Goal: Task Accomplishment & Management: Manage account settings

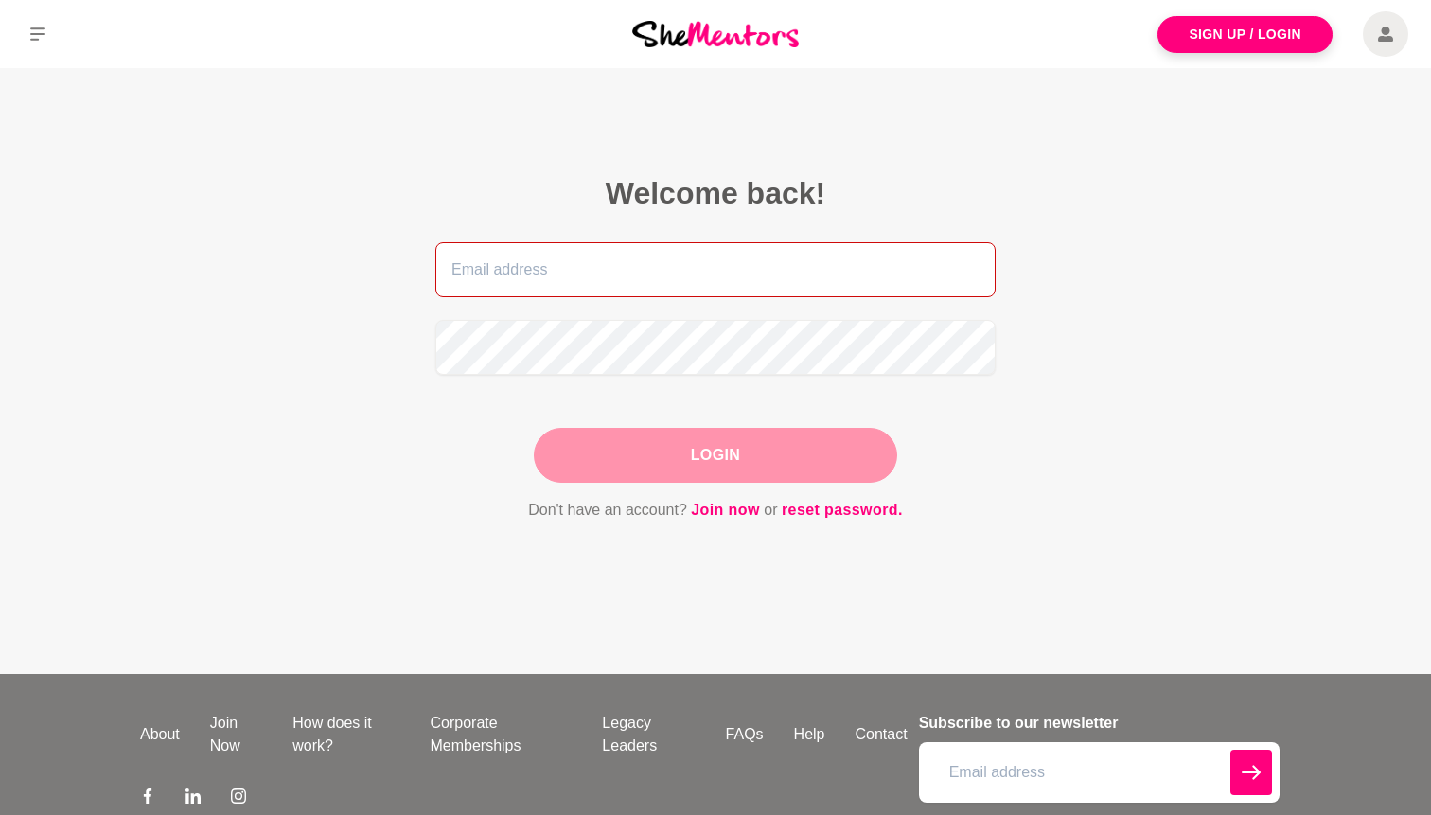
click at [865, 277] on input "email" at bounding box center [715, 269] width 560 height 55
click at [843, 269] on input "email" at bounding box center [715, 269] width 560 height 55
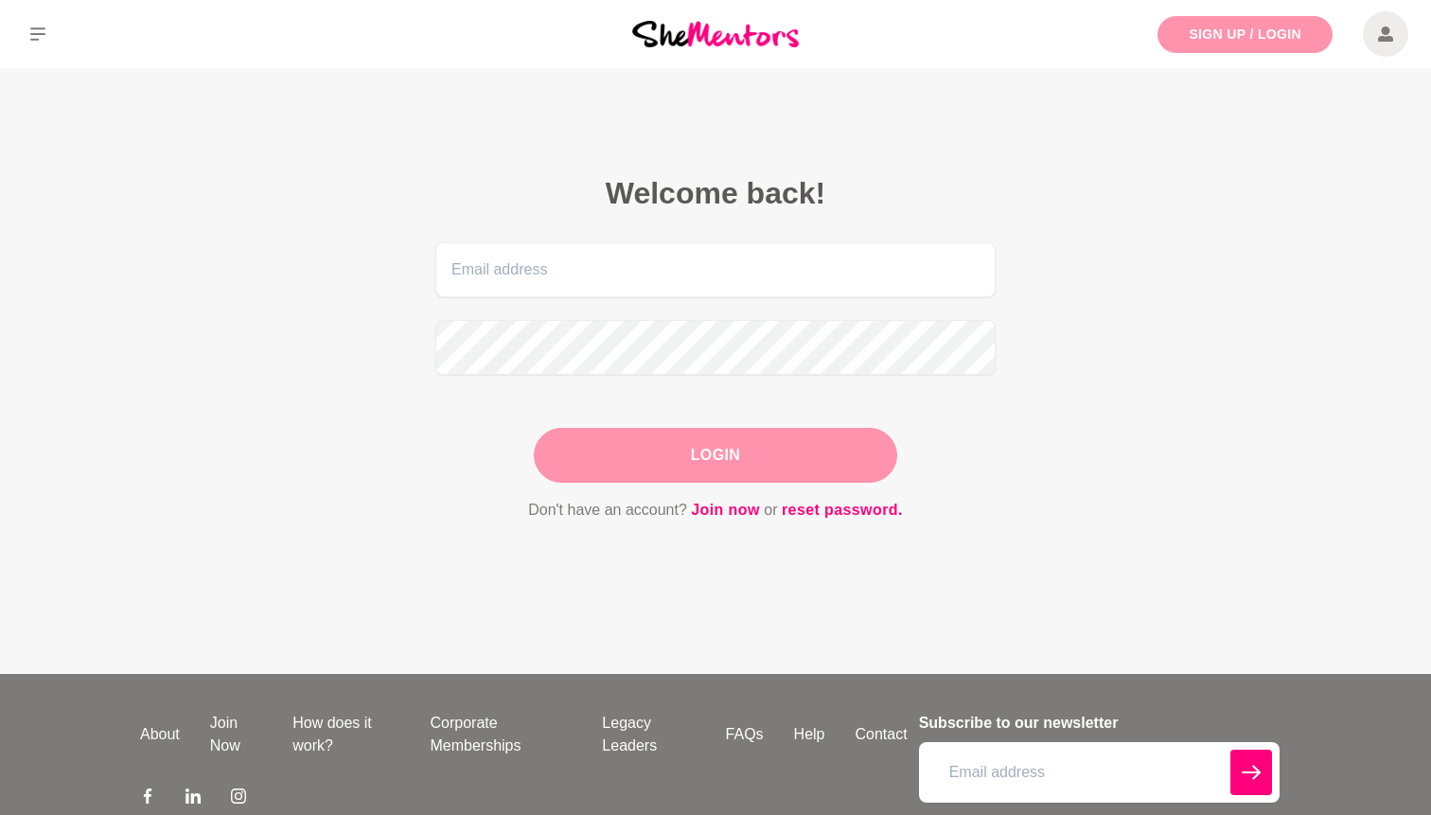
click at [1250, 39] on link "Sign Up / Login" at bounding box center [1244, 34] width 175 height 37
click at [847, 502] on link "reset password." at bounding box center [842, 510] width 121 height 25
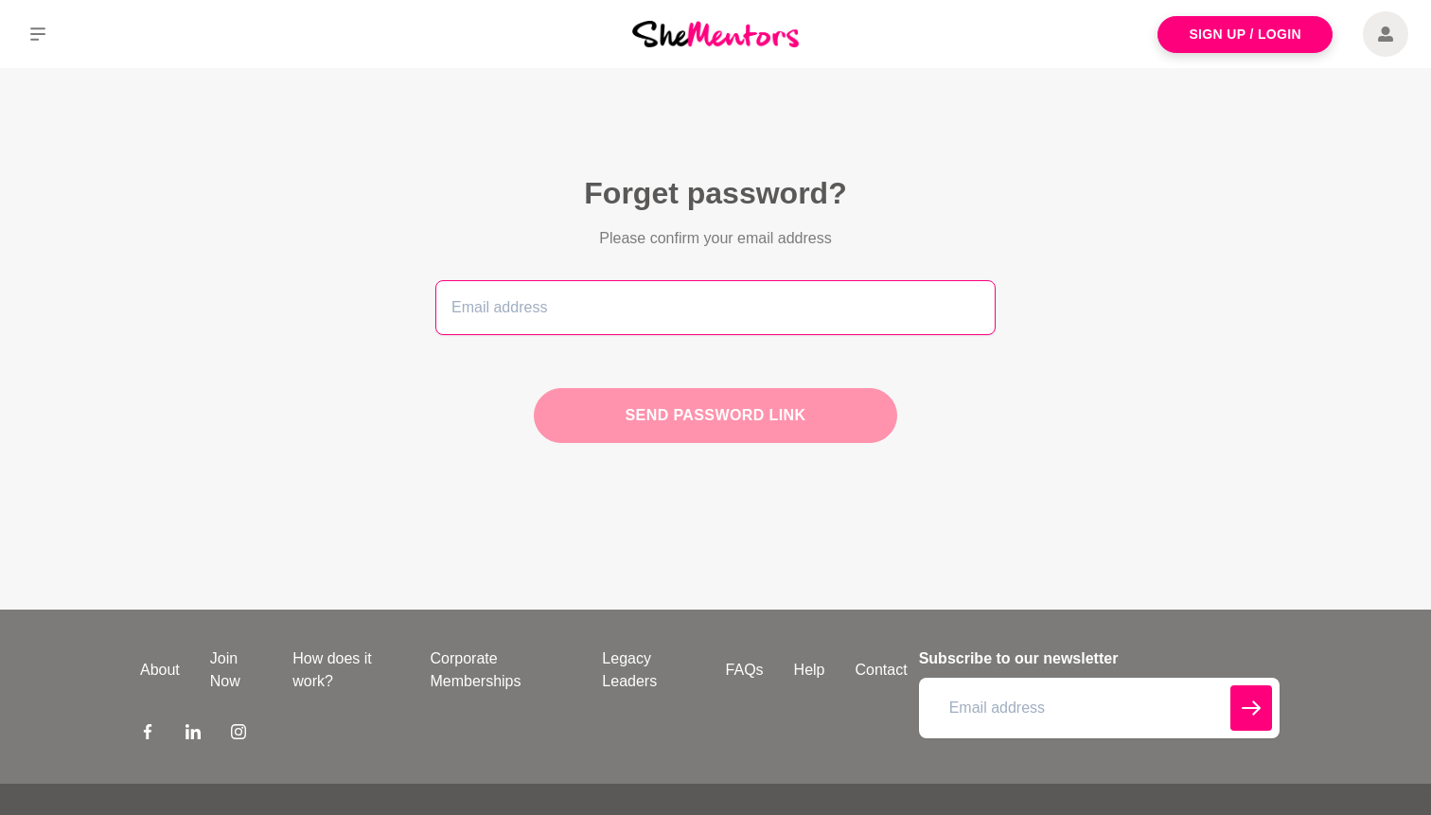
type input "ticipp@gmail.com"
click at [704, 418] on button "Send password link" at bounding box center [715, 415] width 363 height 55
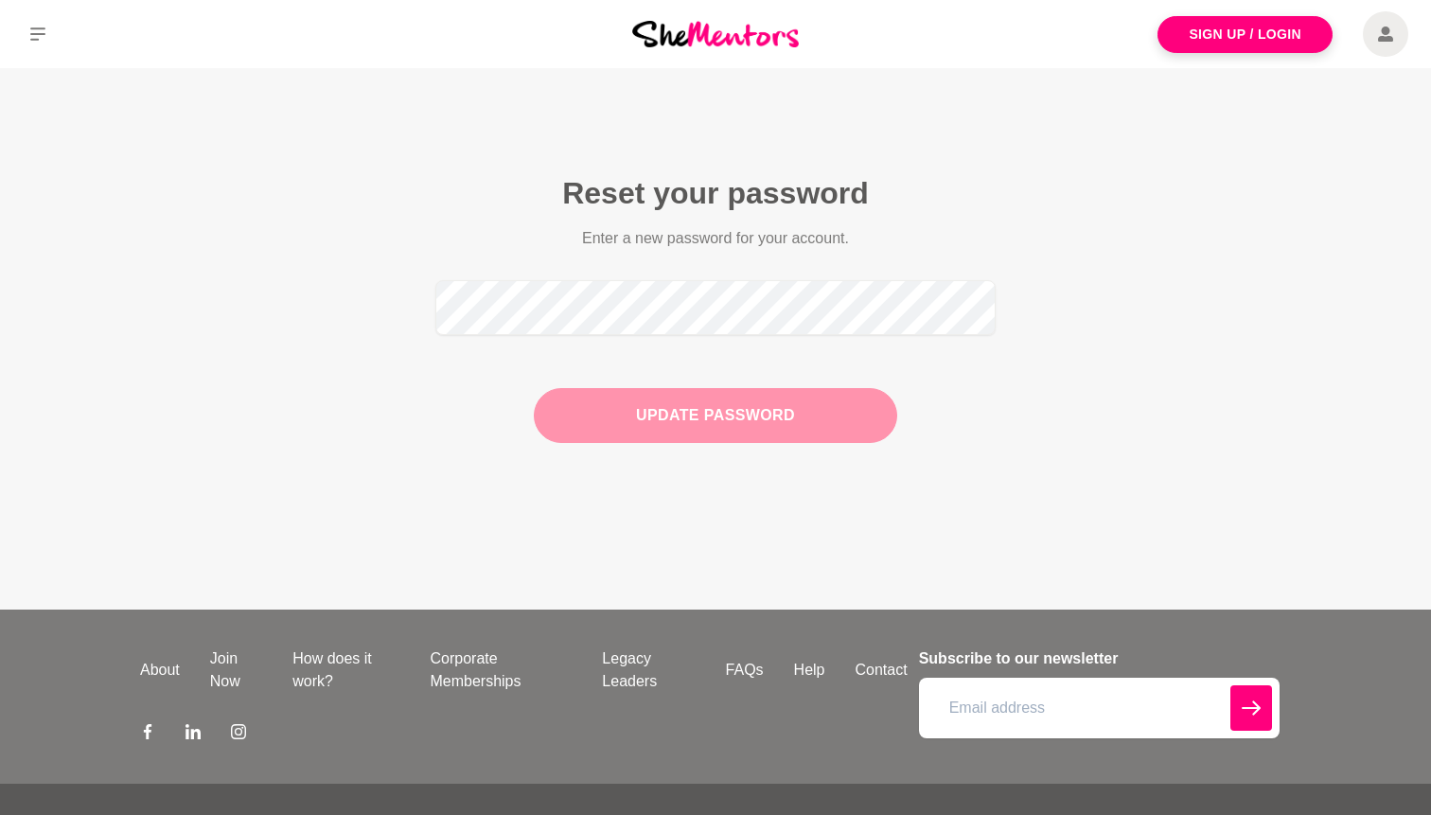
click at [806, 415] on button "Update Password" at bounding box center [715, 415] width 363 height 55
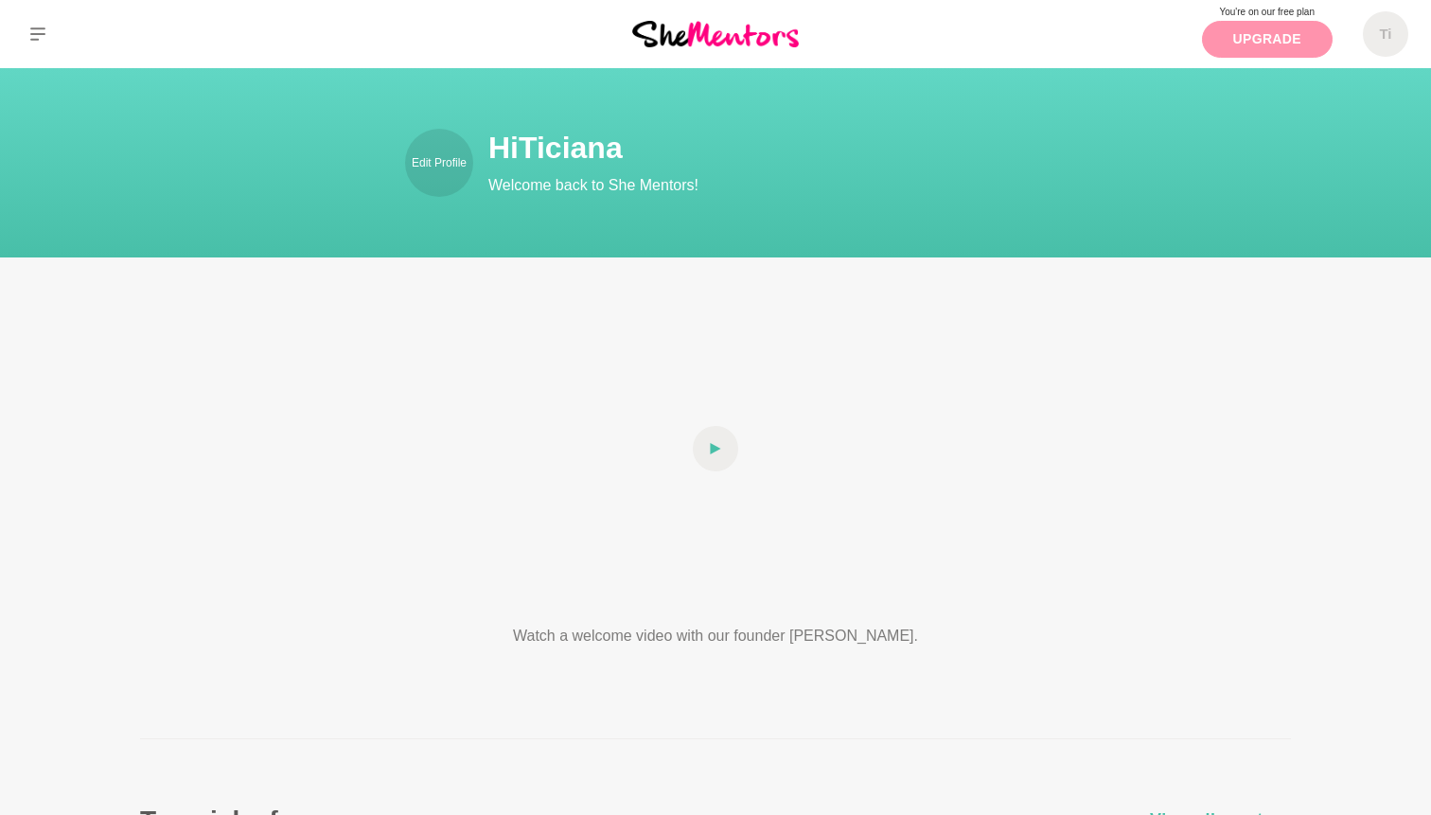
click at [1301, 39] on link "Upgrade" at bounding box center [1267, 39] width 131 height 37
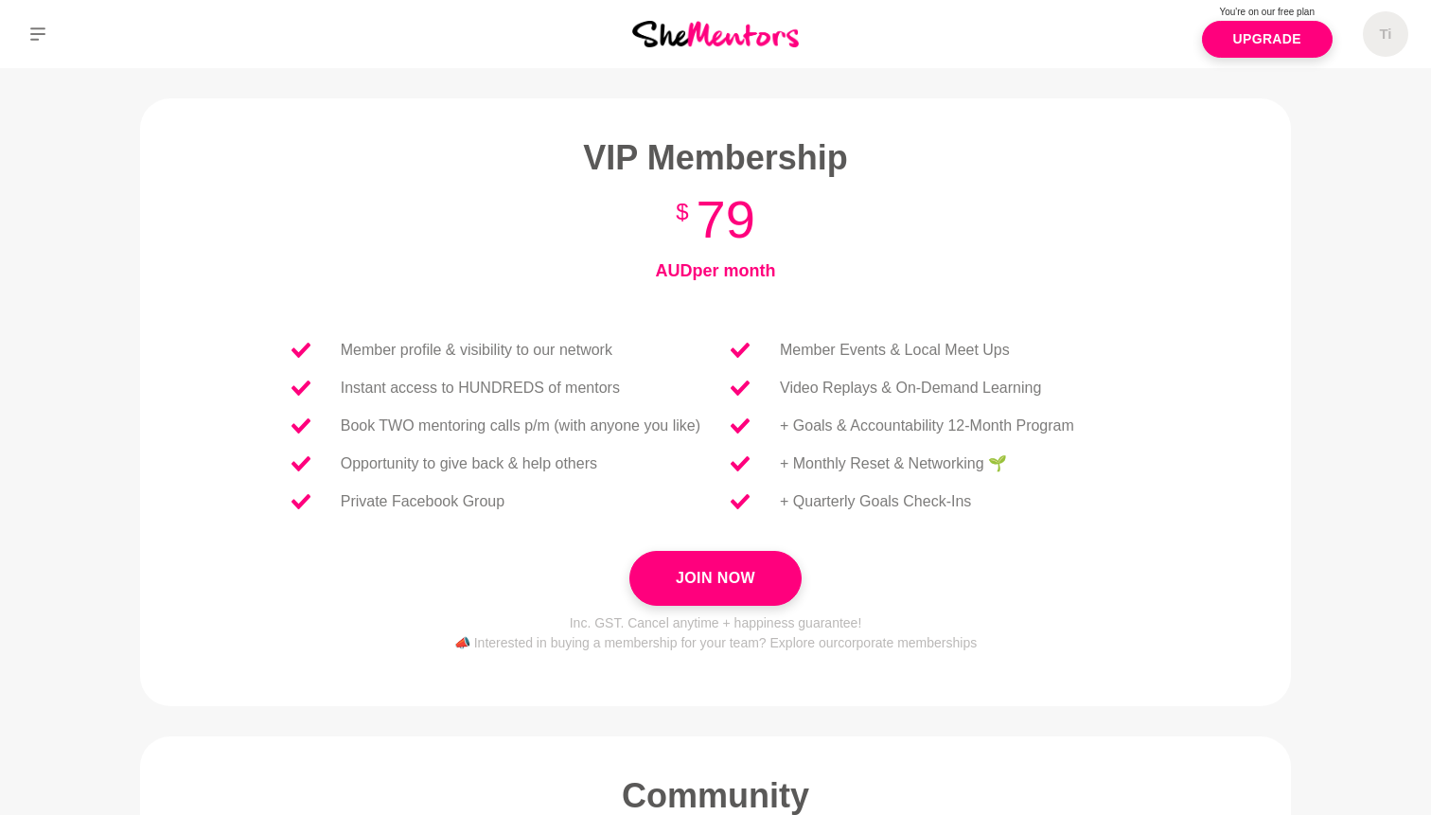
click at [752, 42] on img at bounding box center [715, 34] width 167 height 26
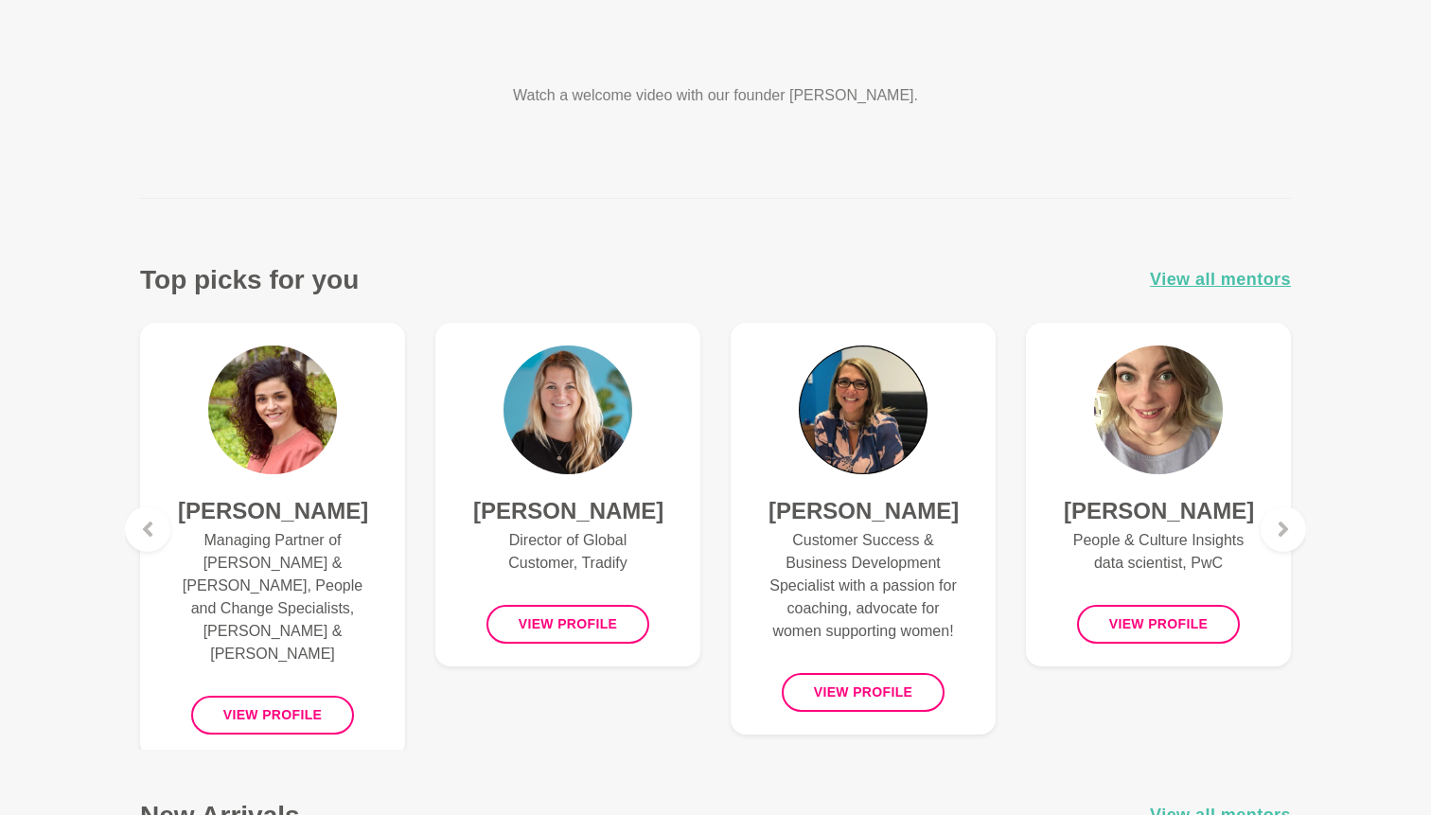
scroll to position [600, 0]
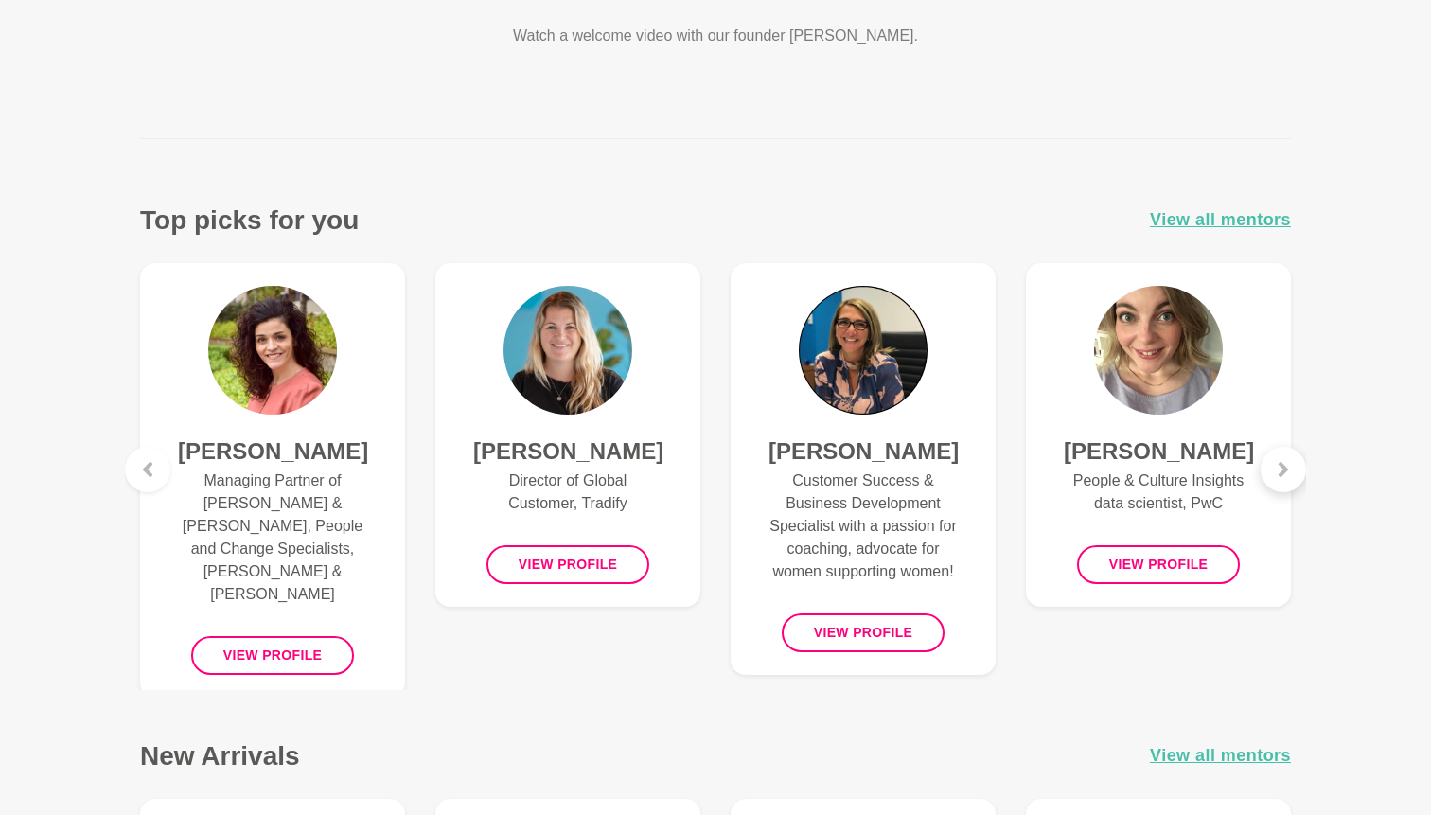
click at [1286, 462] on icon at bounding box center [1283, 469] width 15 height 15
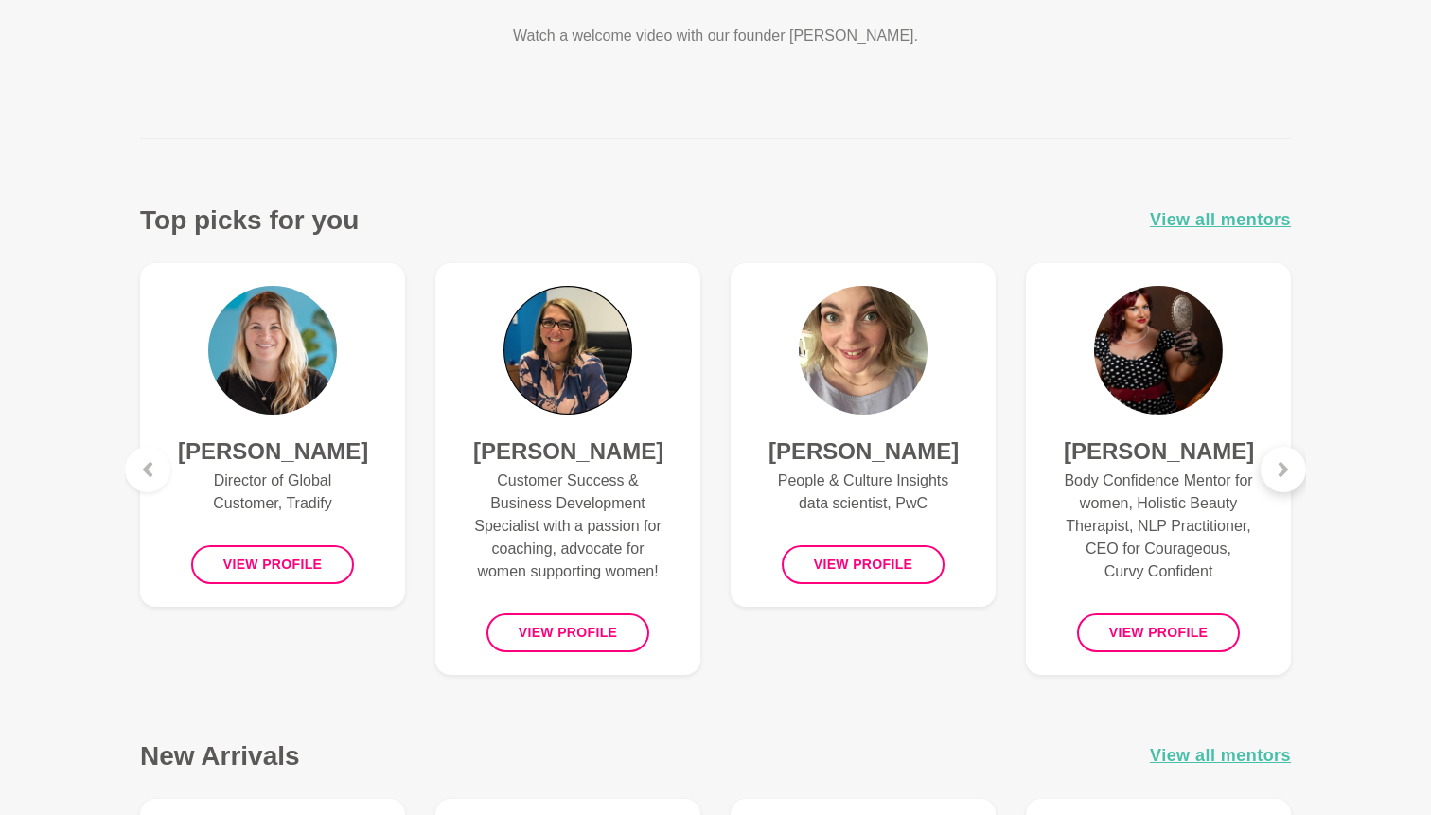
click at [1286, 462] on icon at bounding box center [1283, 469] width 15 height 15
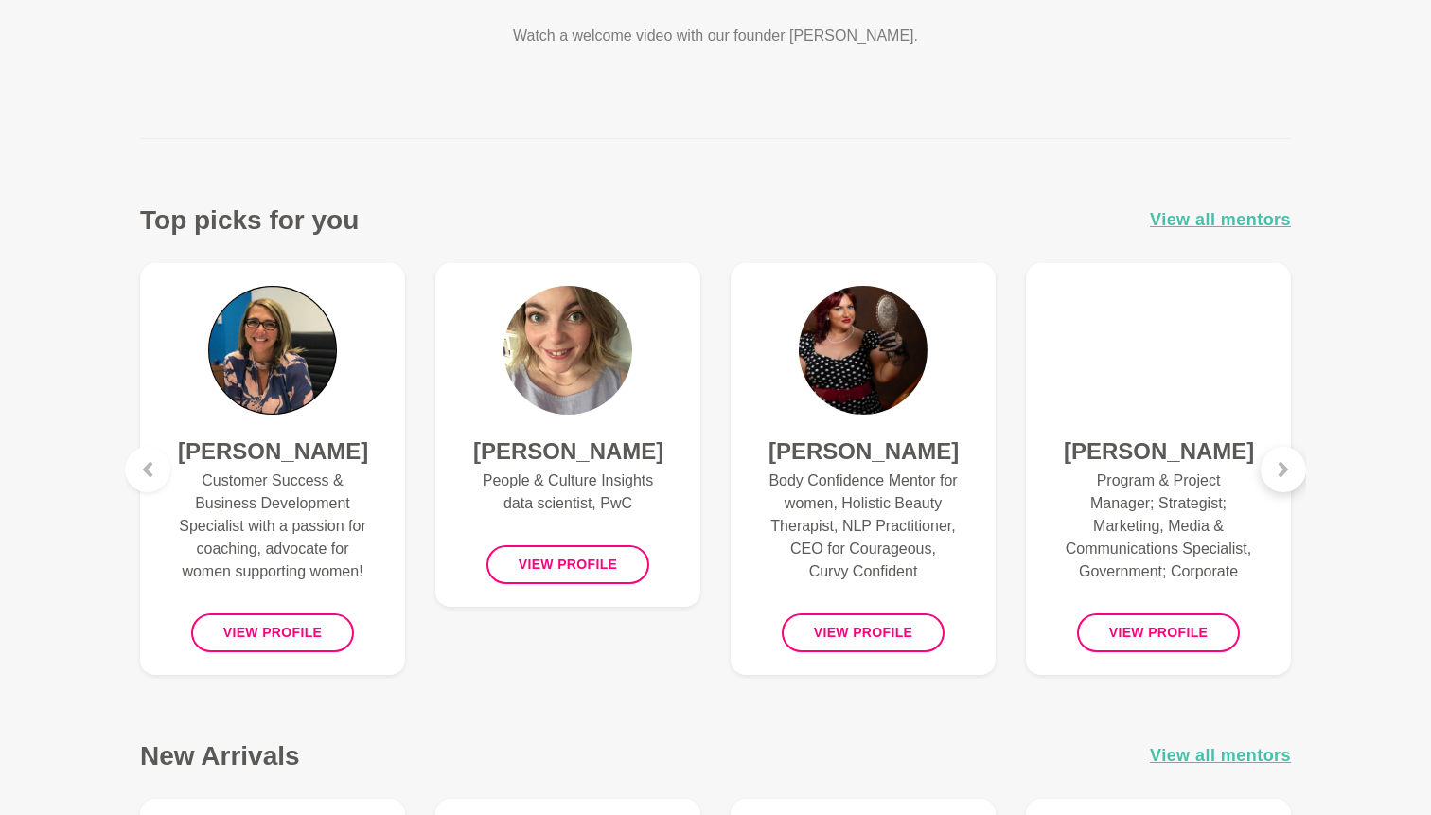
click at [1286, 462] on icon at bounding box center [1283, 469] width 15 height 15
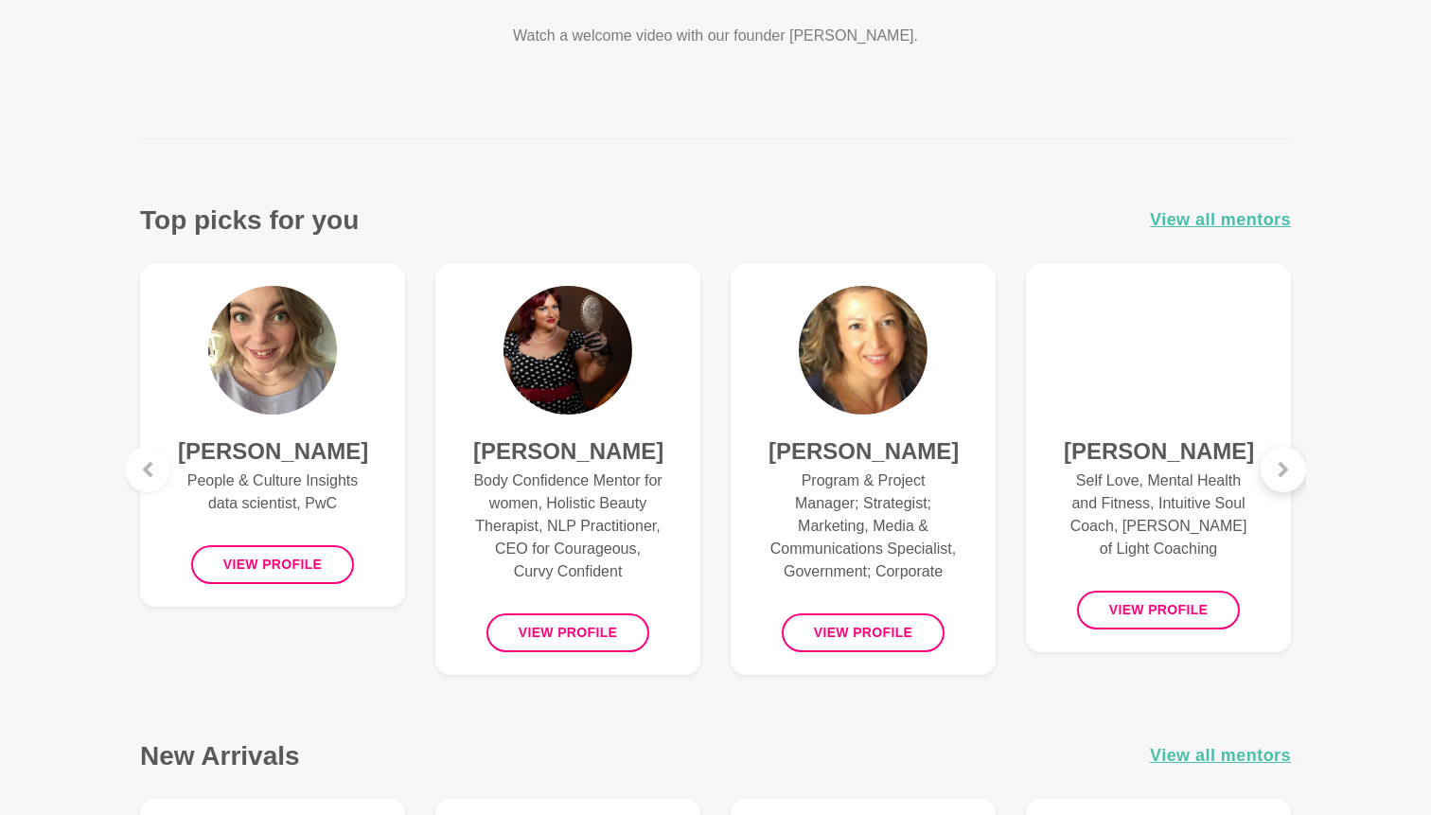
click at [1286, 462] on icon at bounding box center [1283, 469] width 15 height 15
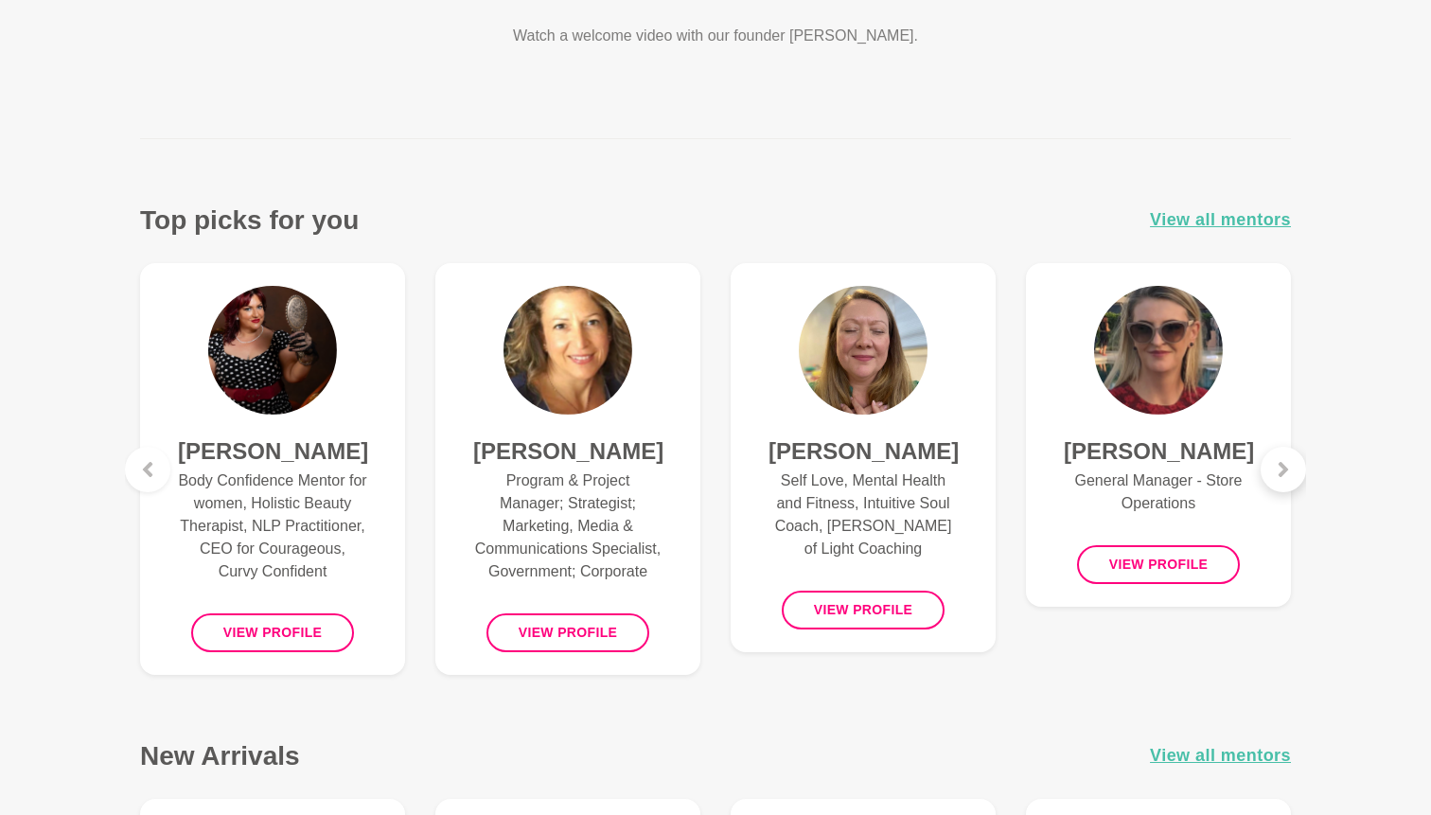
click at [1286, 462] on icon at bounding box center [1283, 469] width 15 height 15
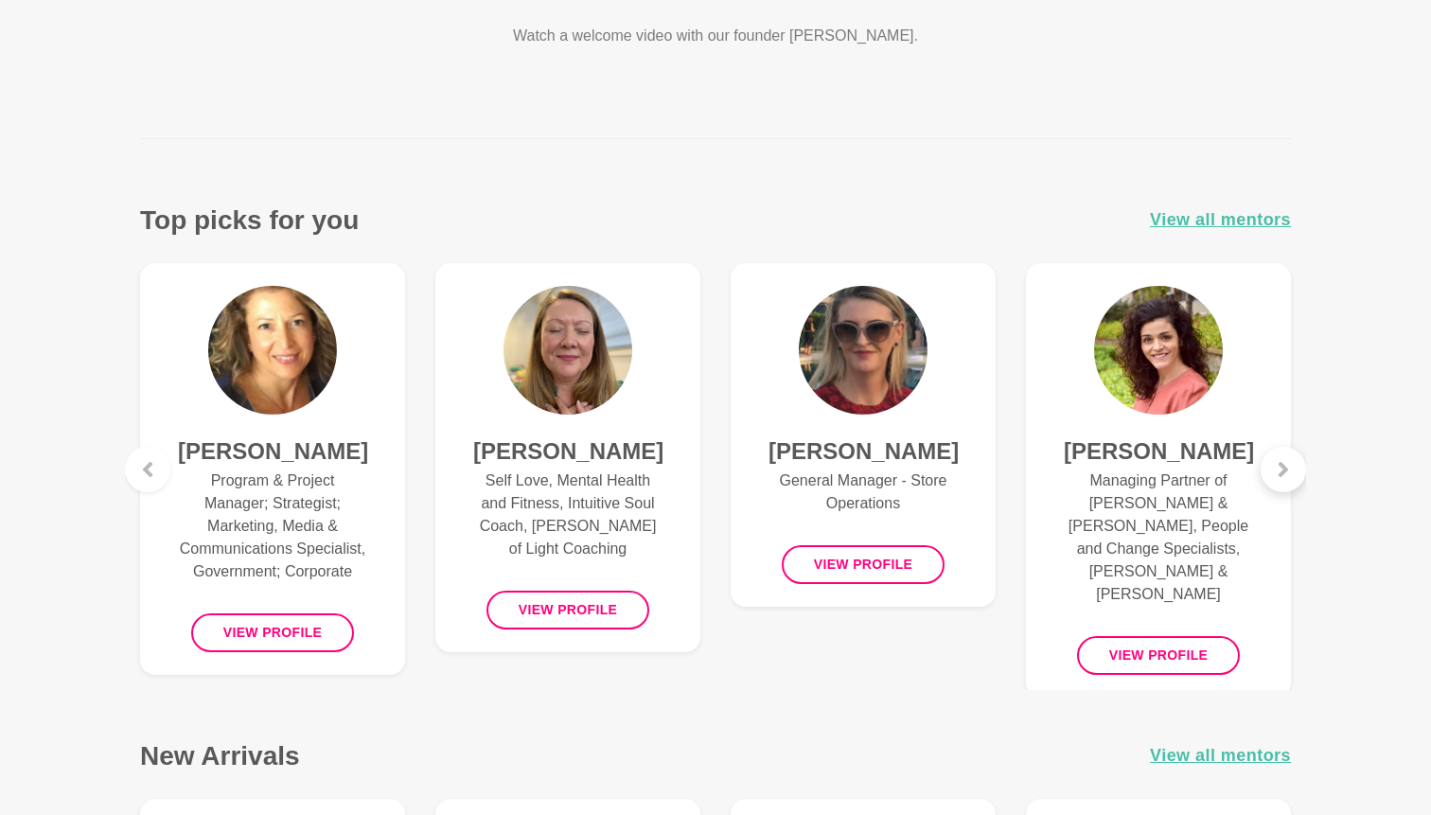
click at [1286, 462] on icon at bounding box center [1283, 469] width 15 height 15
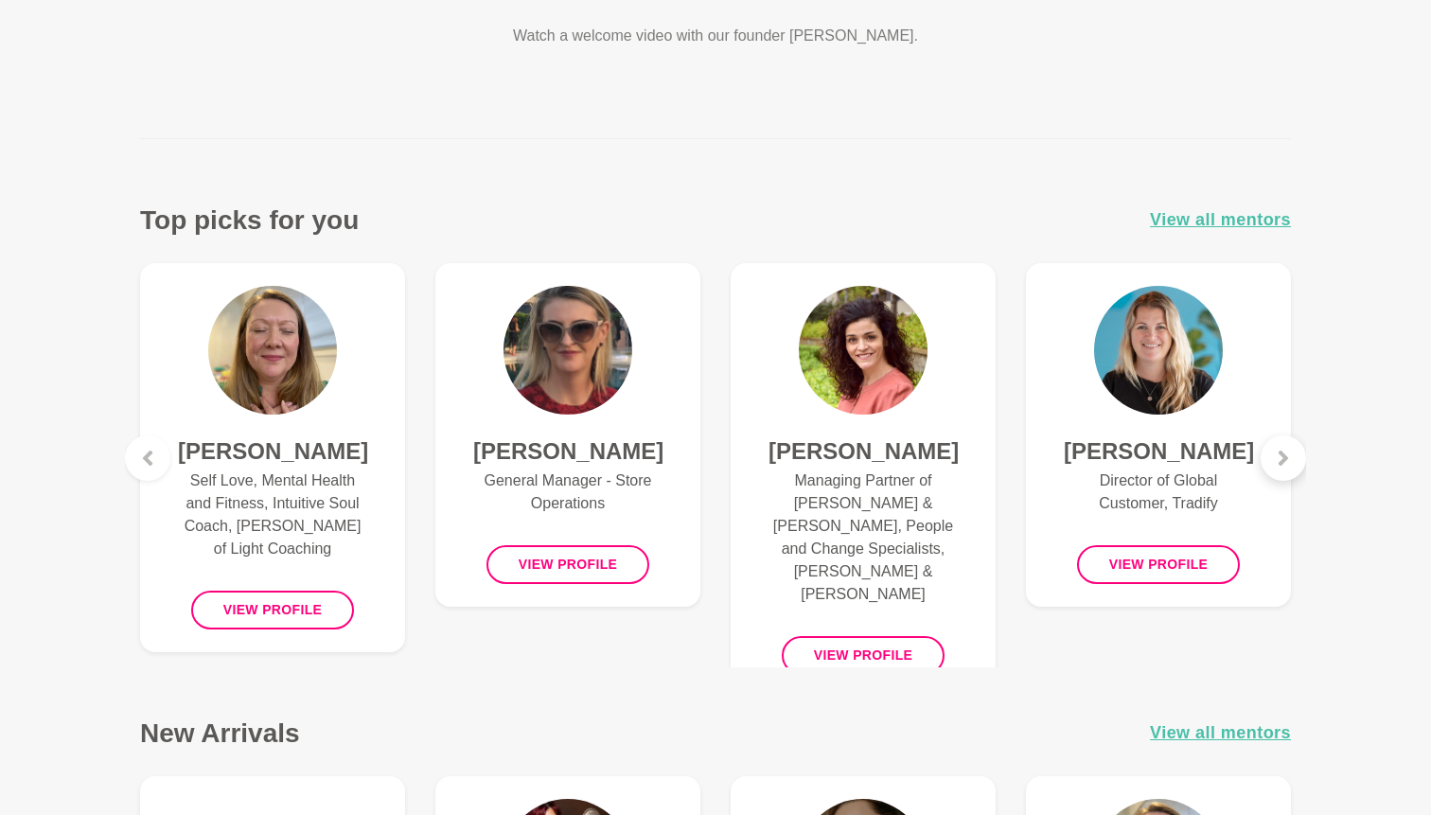
click at [1286, 461] on icon at bounding box center [1283, 457] width 15 height 15
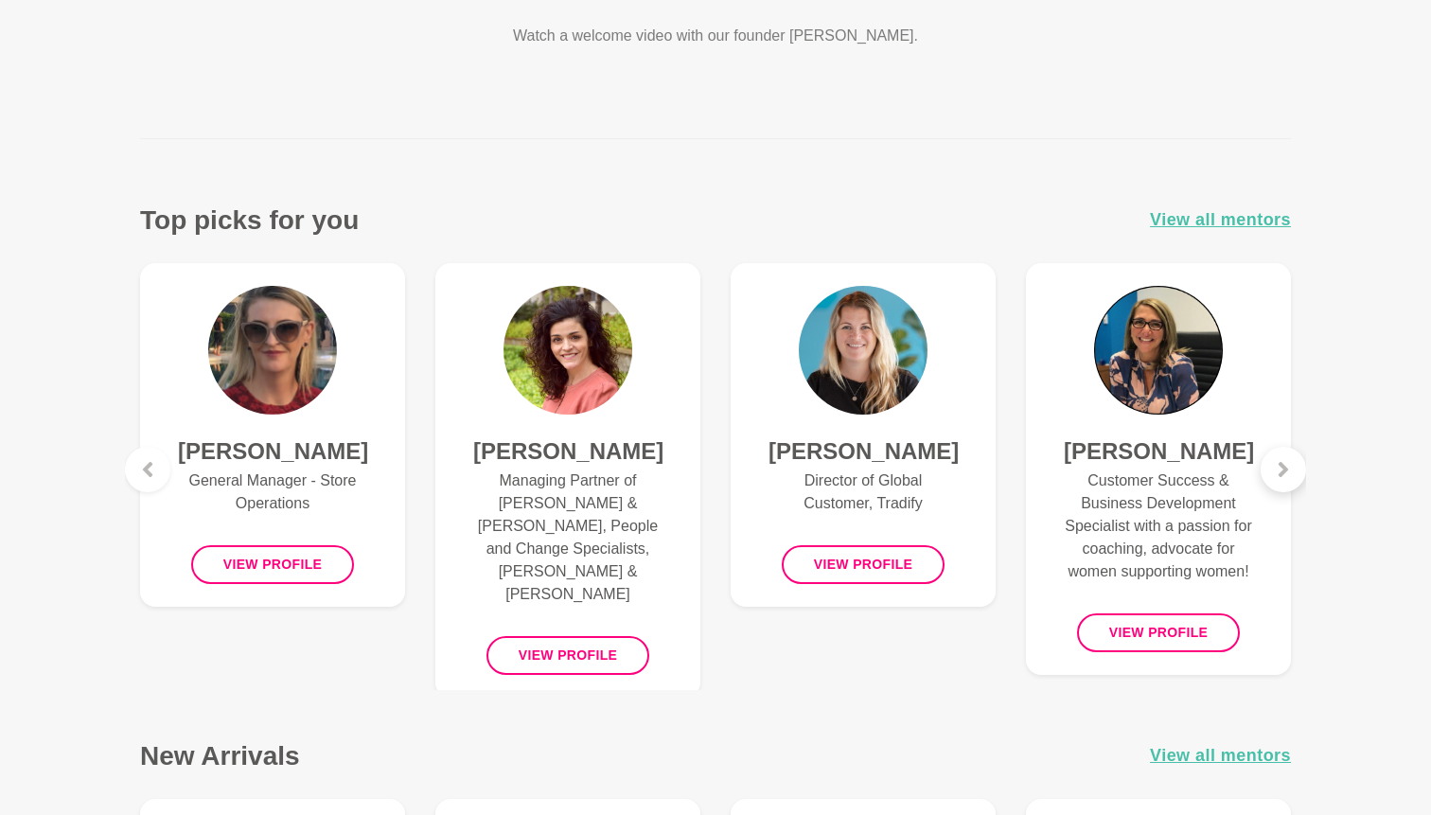
click at [1286, 462] on icon at bounding box center [1283, 469] width 15 height 15
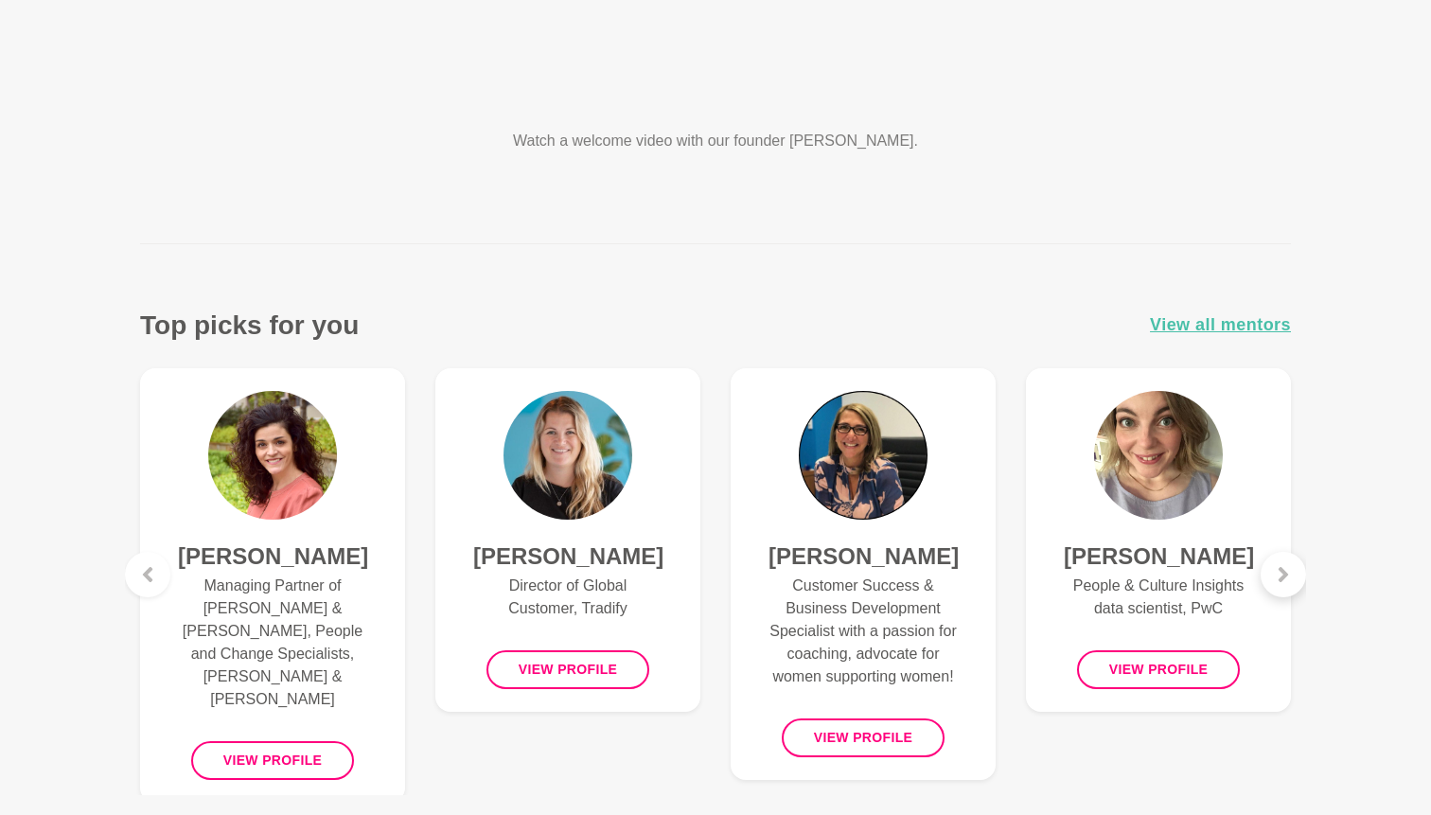
scroll to position [0, 0]
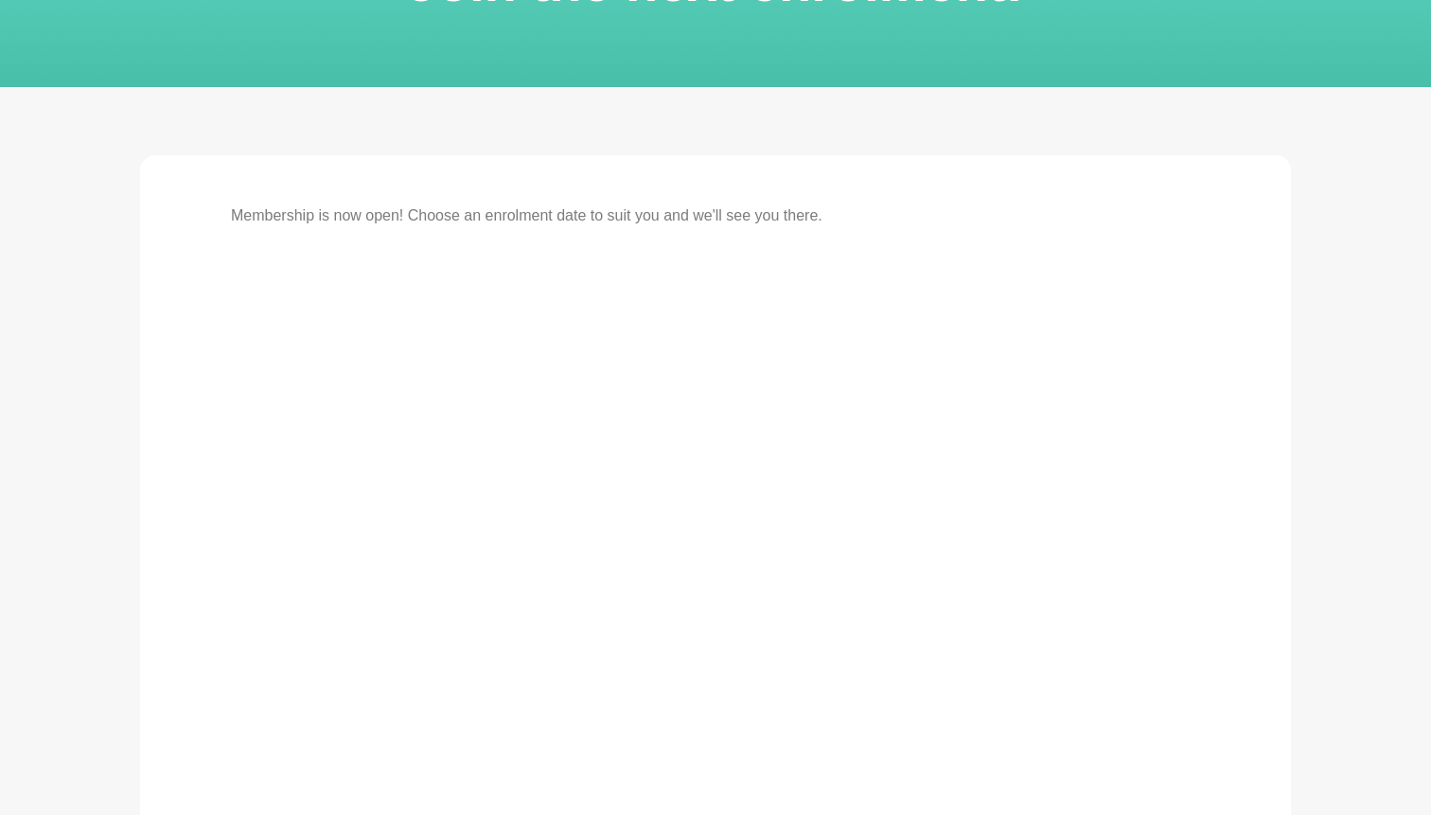
scroll to position [241, 0]
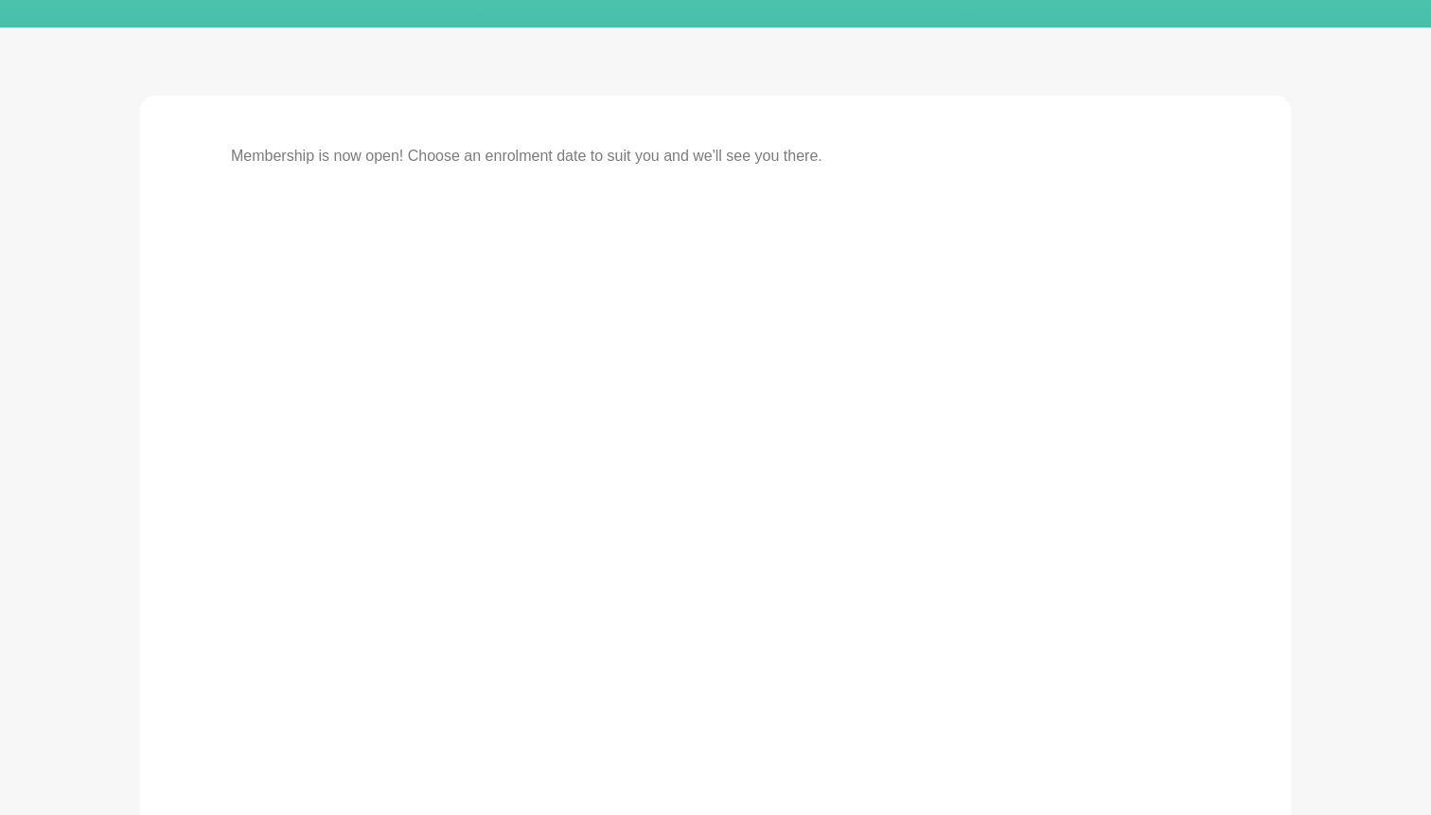
click at [565, 150] on p "Membership is now open! Choose an enrolment date to suit you and we'll see you …" at bounding box center [526, 156] width 591 height 23
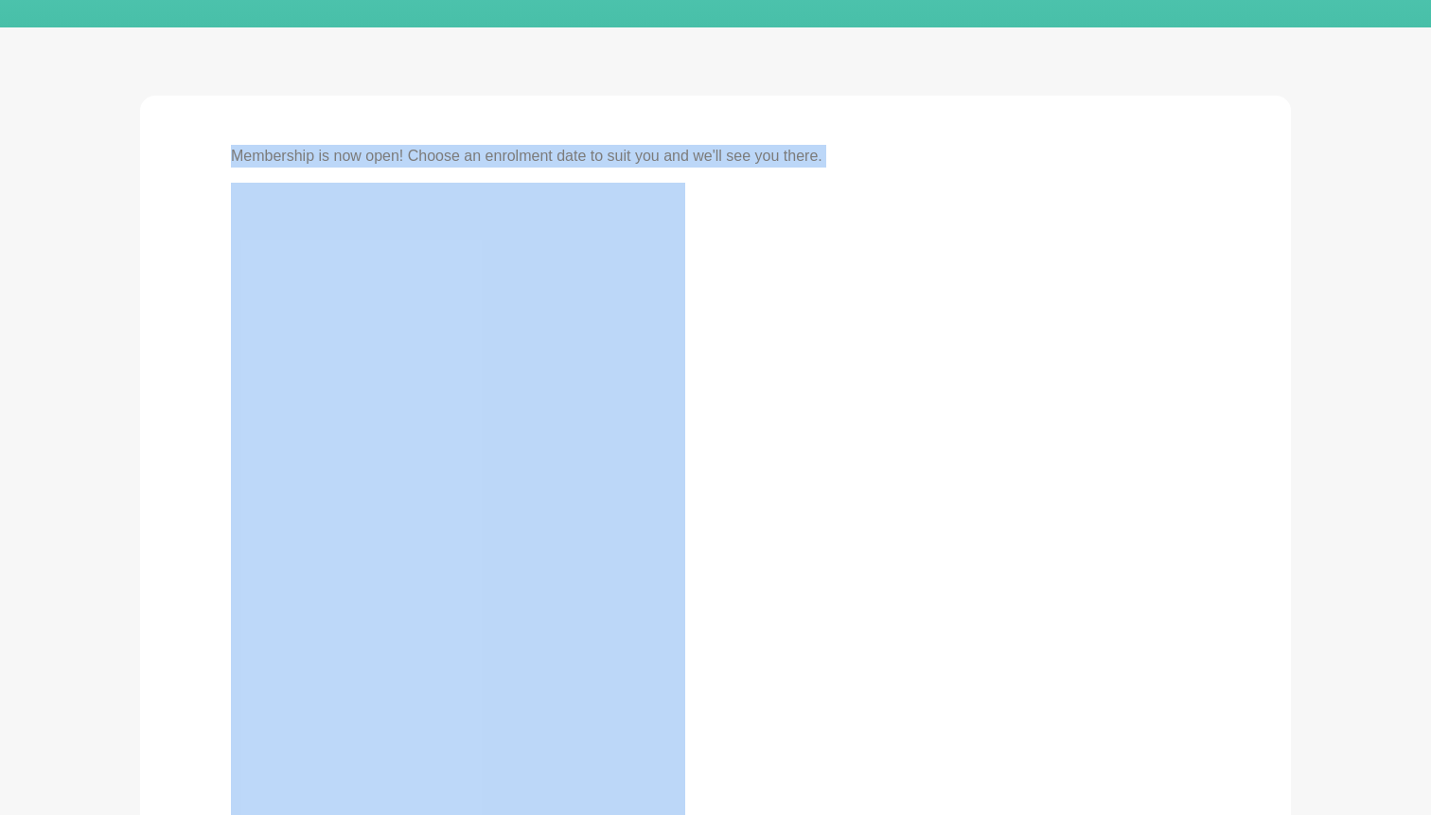
click at [565, 150] on p "Membership is now open! Choose an enrolment date to suit you and we'll see you …" at bounding box center [526, 156] width 591 height 23
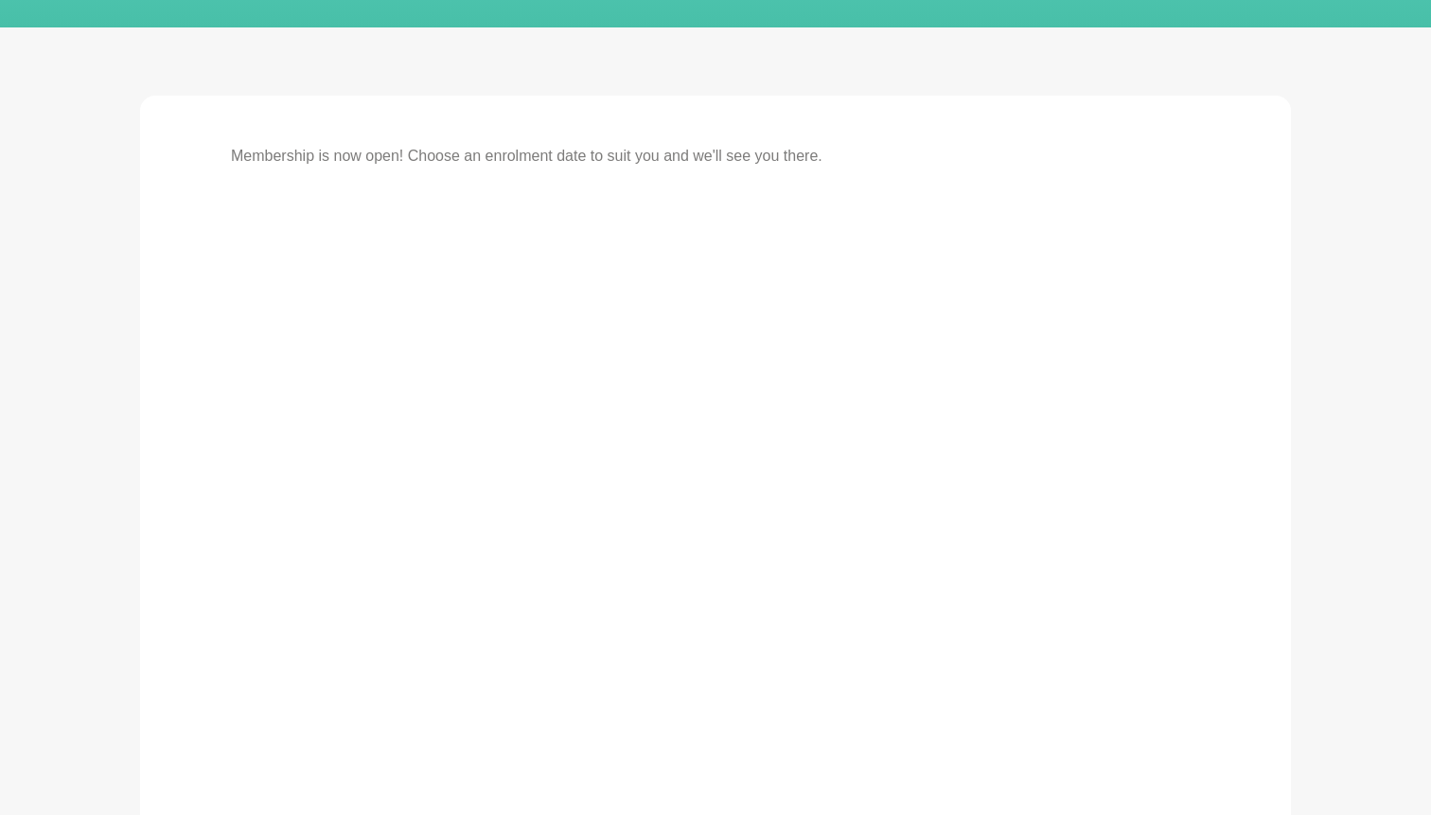
click at [634, 151] on p "Membership is now open! Choose an enrolment date to suit you and we'll see you …" at bounding box center [526, 156] width 591 height 23
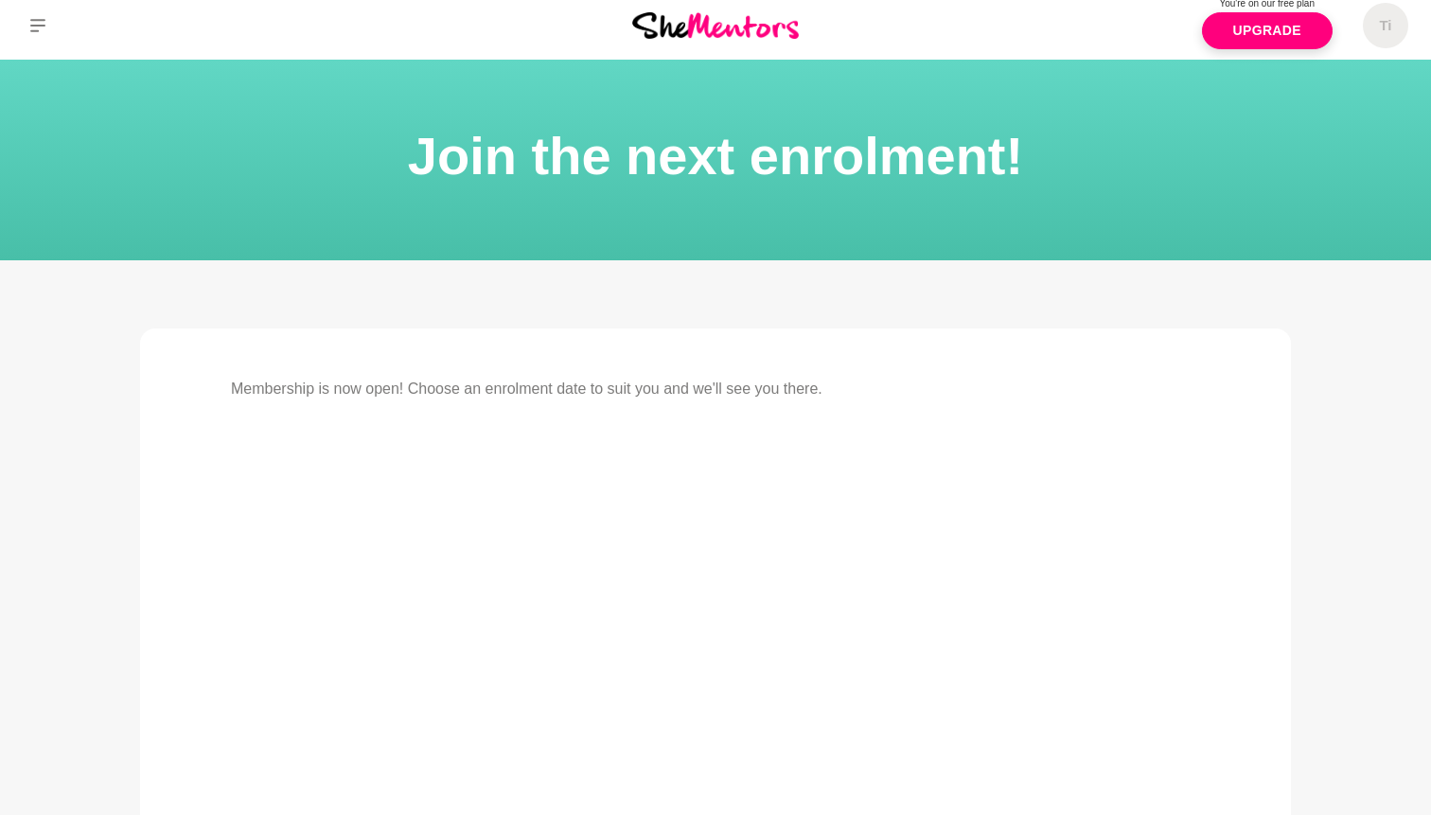
scroll to position [0, 0]
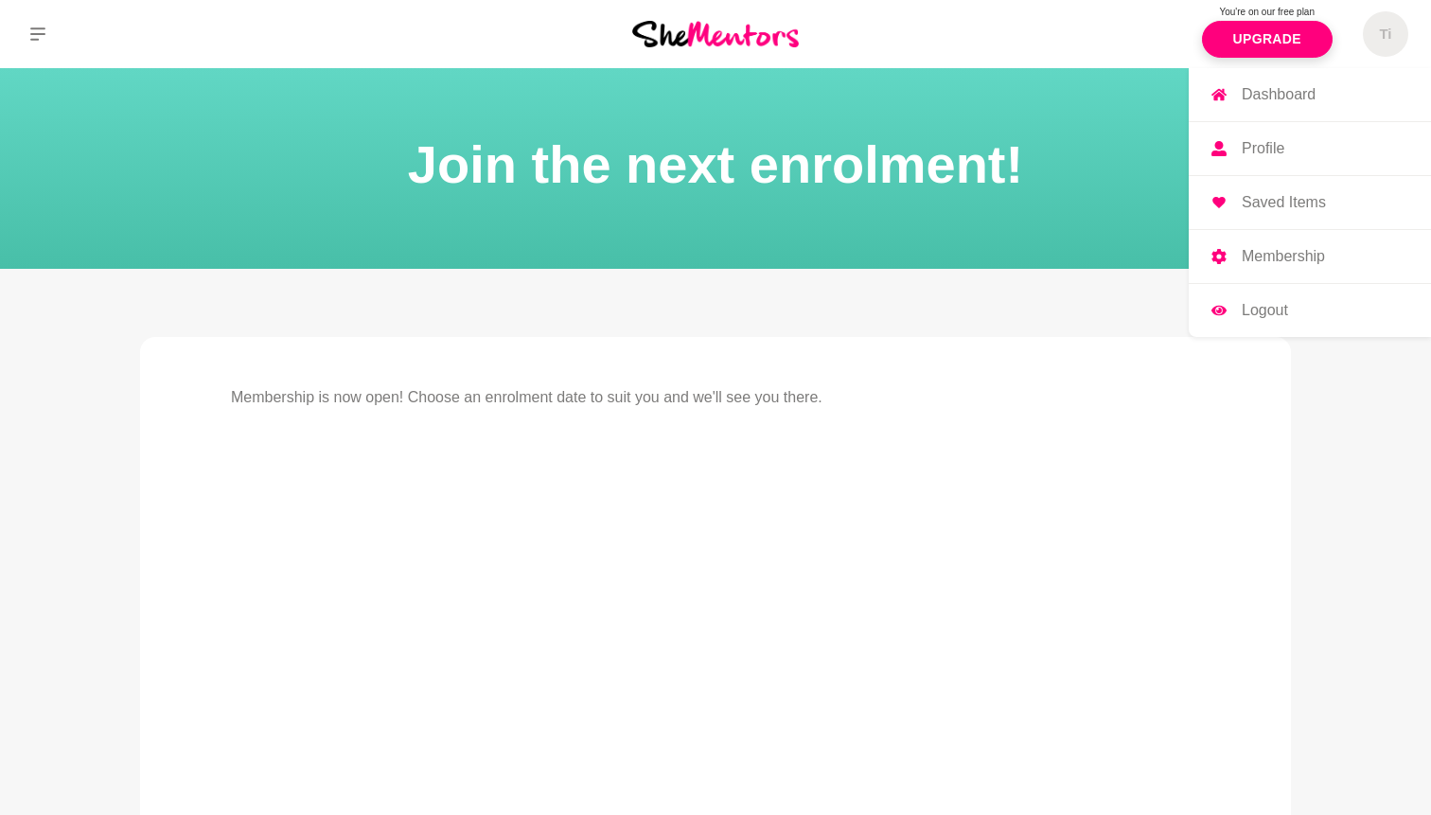
click at [1273, 263] on p "Membership" at bounding box center [1282, 256] width 83 height 15
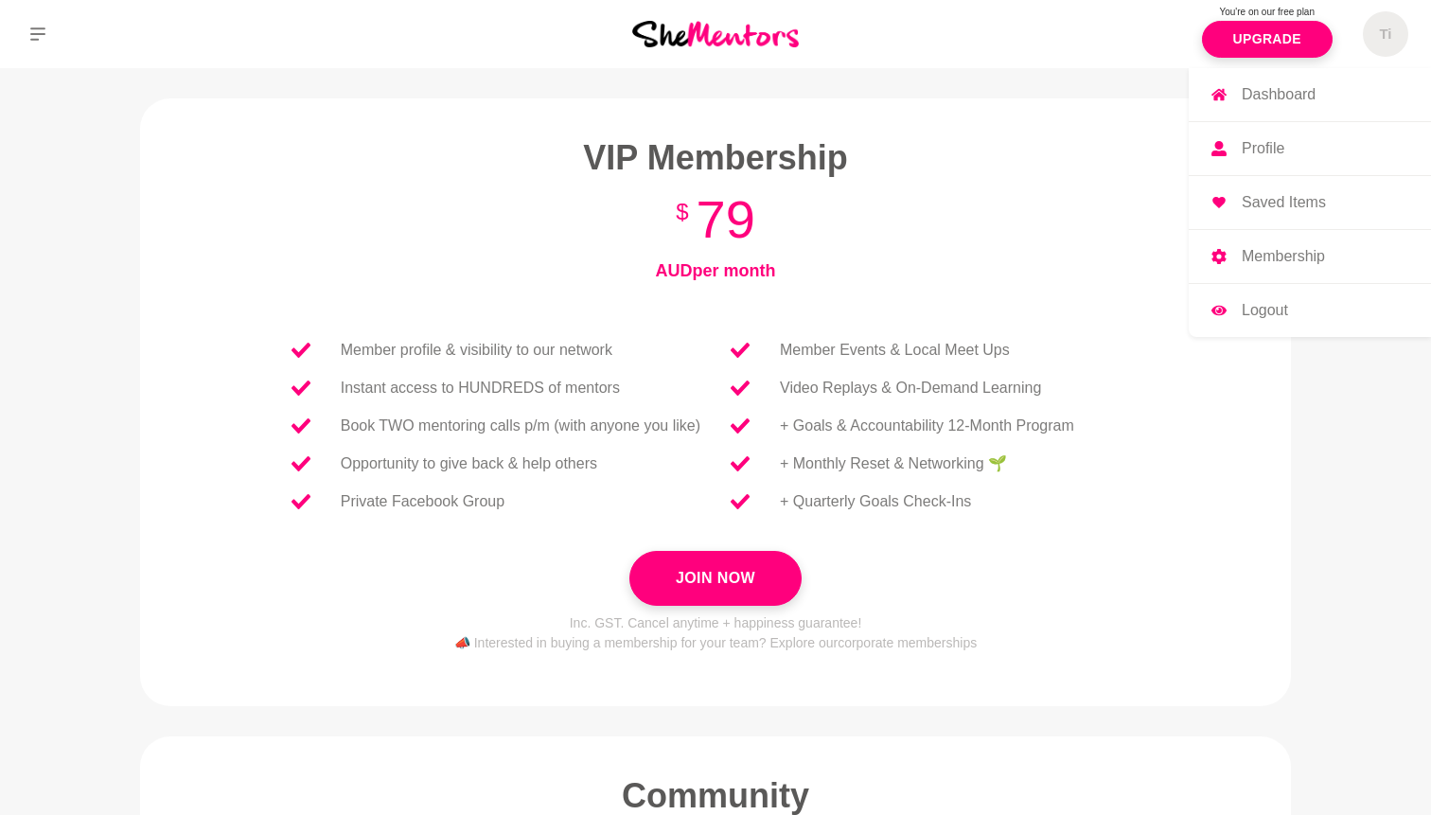
click at [1267, 210] on p "Saved Items" at bounding box center [1283, 202] width 84 height 15
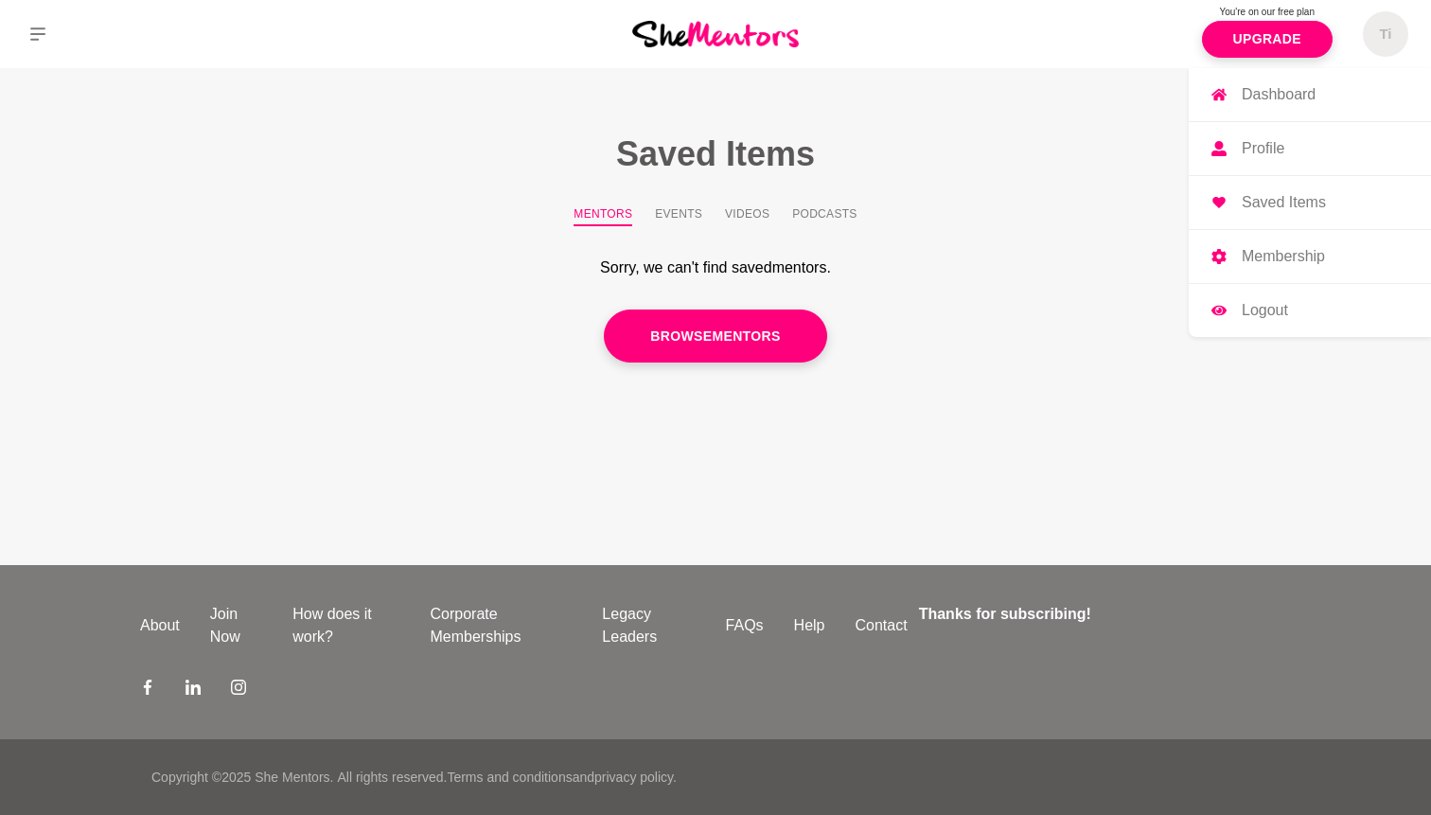
click at [1256, 141] on p "Profile" at bounding box center [1262, 148] width 43 height 15
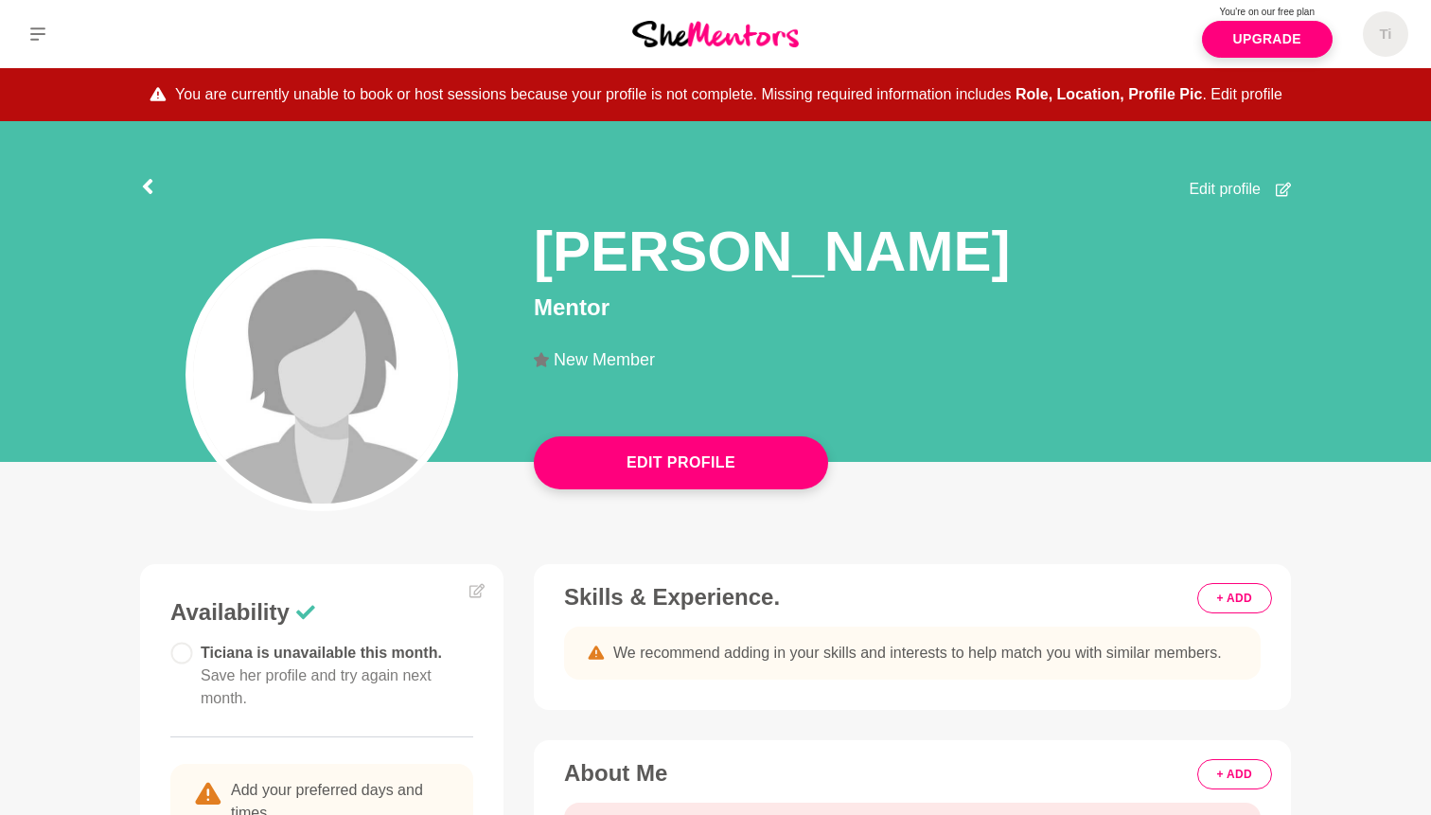
click at [1240, 94] on button "Edit profile" at bounding box center [1246, 94] width 72 height 23
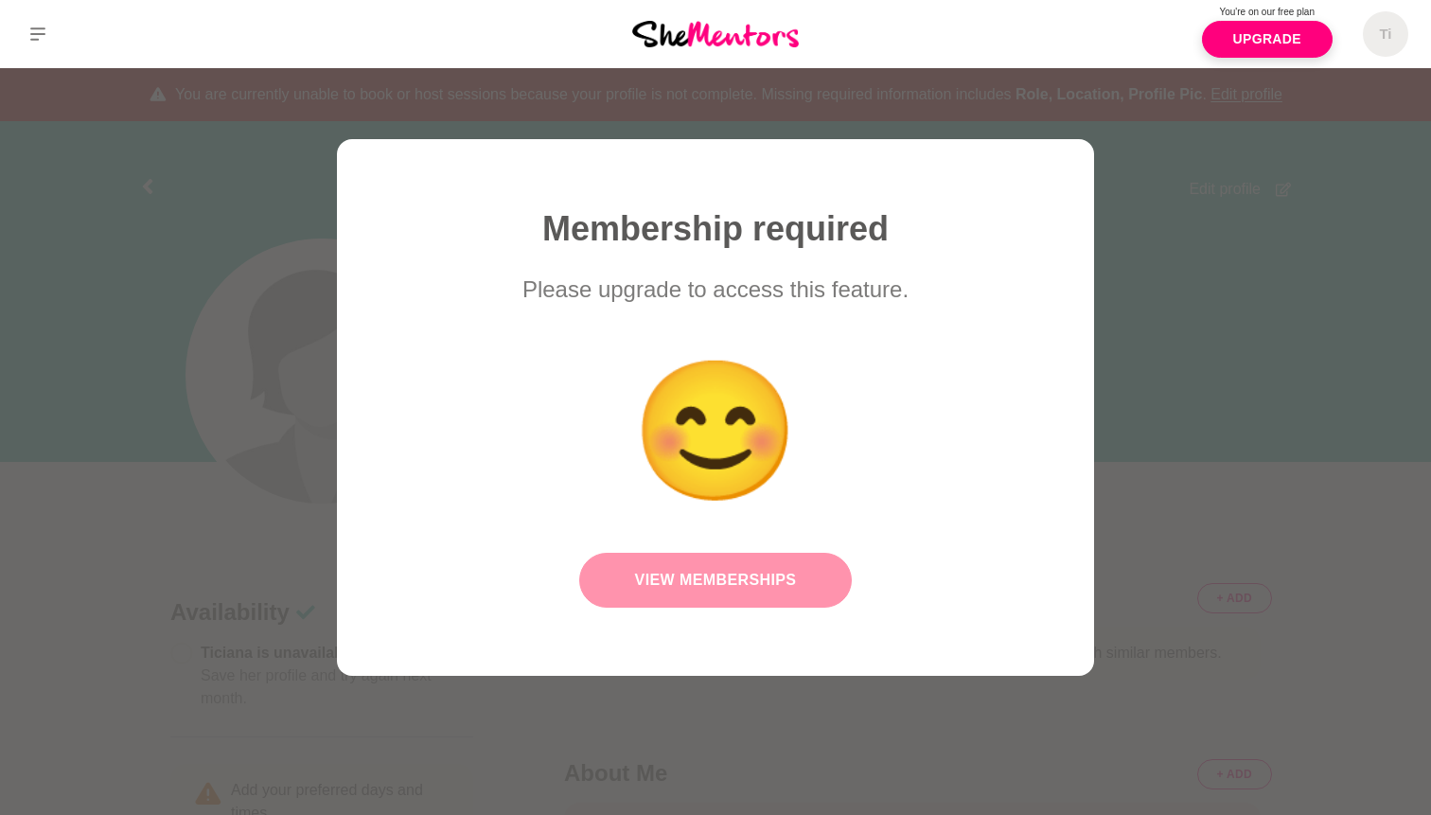
click at [785, 577] on link "View Memberships" at bounding box center [715, 580] width 273 height 55
